Goal: Task Accomplishment & Management: Complete application form

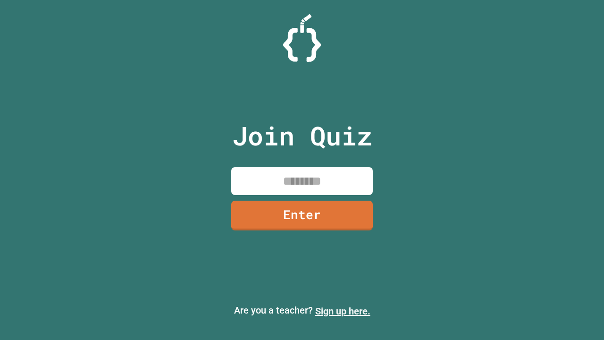
click at [342, 311] on link "Sign up here." at bounding box center [342, 310] width 55 height 11
